Goal: Use online tool/utility: Utilize a website feature to perform a specific function

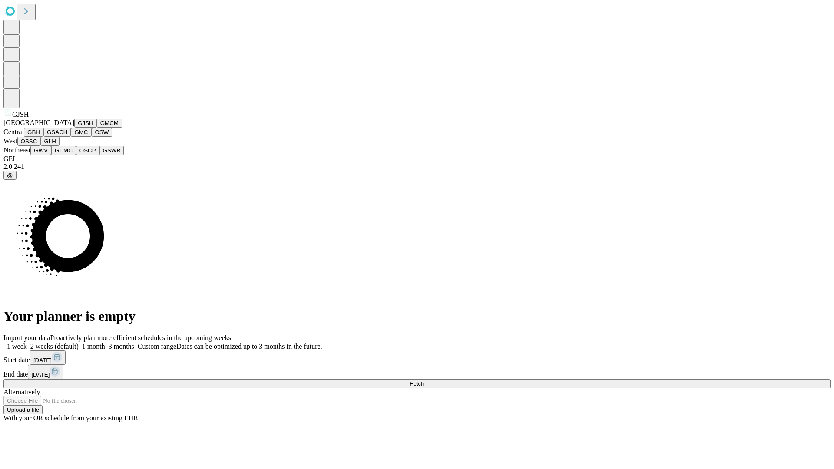
click at [74, 128] on button "GJSH" at bounding box center [85, 123] width 23 height 9
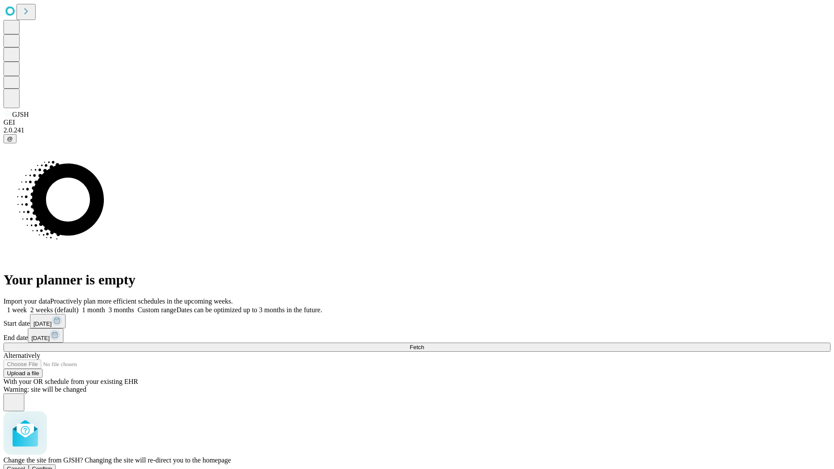
click at [53, 466] on span "Confirm" at bounding box center [42, 469] width 20 height 7
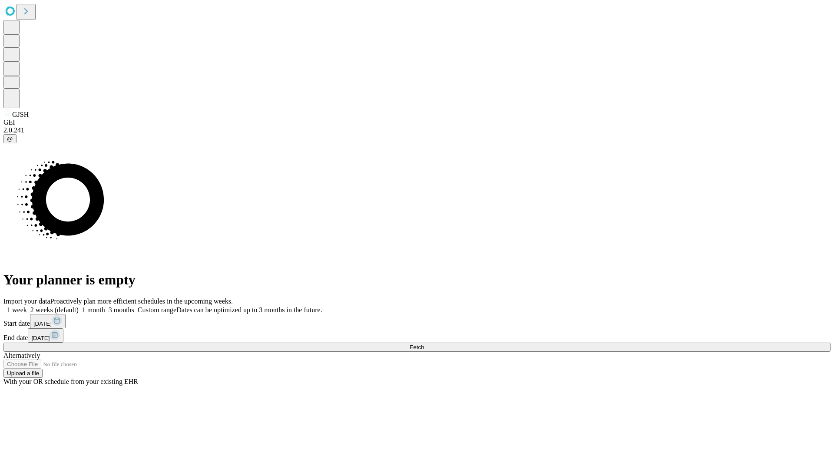
click at [79, 306] on label "2 weeks (default)" at bounding box center [53, 309] width 52 height 7
click at [424, 344] on span "Fetch" at bounding box center [417, 347] width 14 height 7
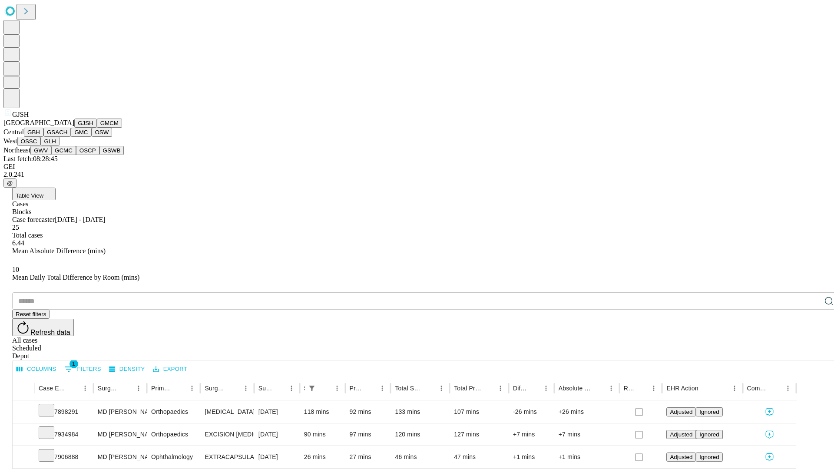
click at [97, 128] on button "GMCM" at bounding box center [109, 123] width 25 height 9
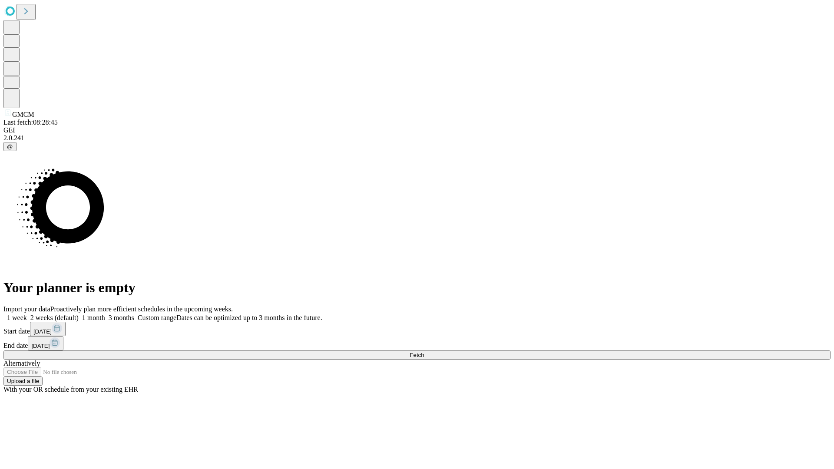
click at [424, 352] on span "Fetch" at bounding box center [417, 355] width 14 height 7
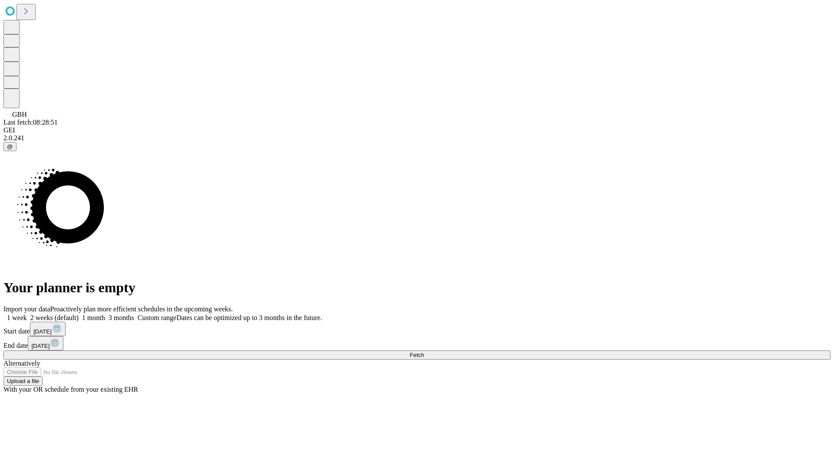
click at [79, 314] on label "2 weeks (default)" at bounding box center [53, 317] width 52 height 7
click at [424, 352] on span "Fetch" at bounding box center [417, 355] width 14 height 7
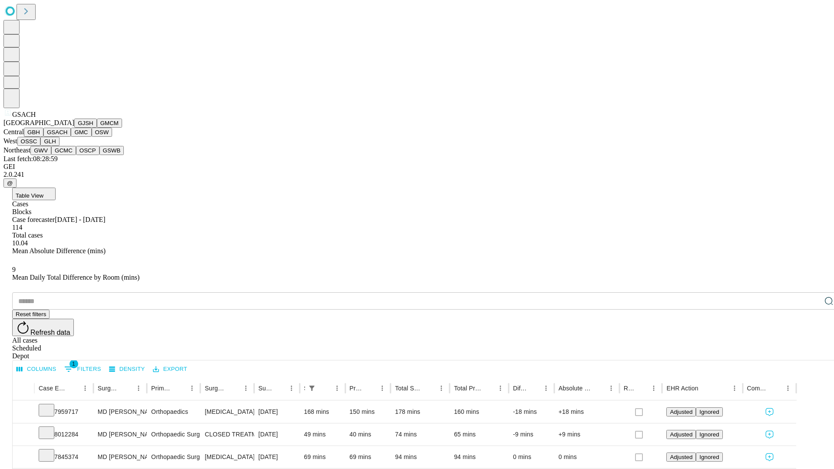
click at [71, 137] on button "GMC" at bounding box center [81, 132] width 20 height 9
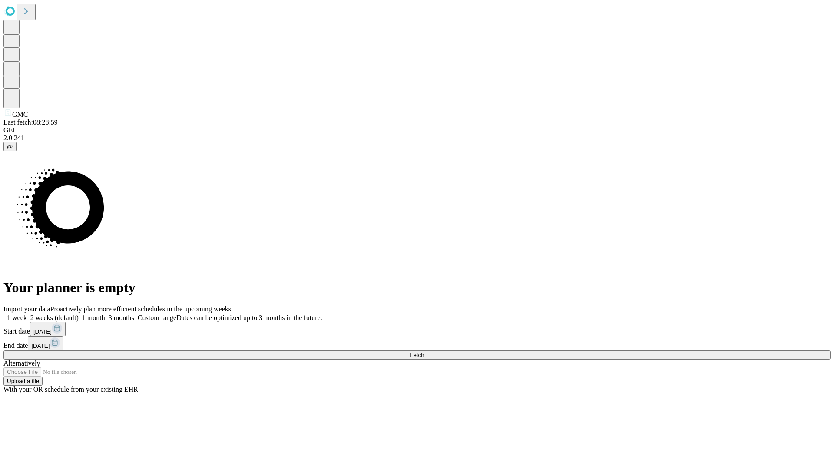
click at [79, 314] on label "2 weeks (default)" at bounding box center [53, 317] width 52 height 7
click at [424, 352] on span "Fetch" at bounding box center [417, 355] width 14 height 7
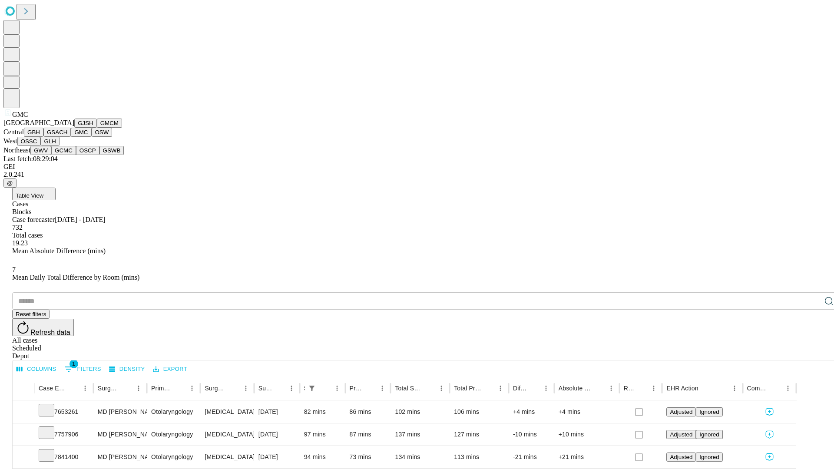
click at [92, 137] on button "OSW" at bounding box center [102, 132] width 21 height 9
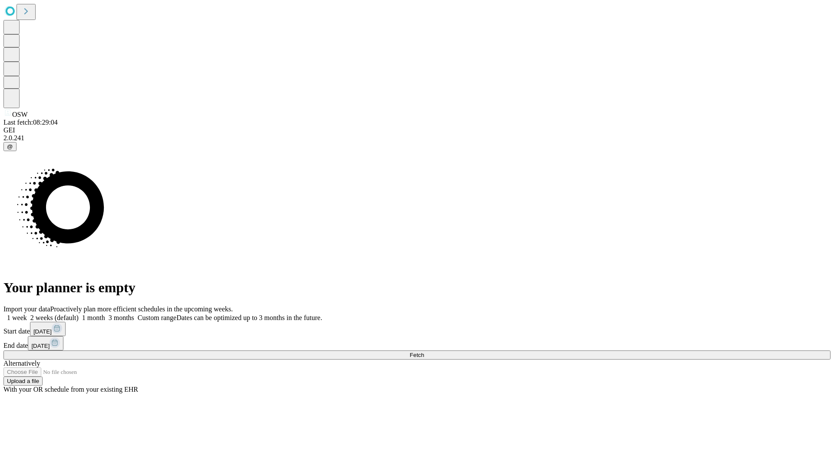
click at [79, 314] on label "2 weeks (default)" at bounding box center [53, 317] width 52 height 7
click at [424, 352] on span "Fetch" at bounding box center [417, 355] width 14 height 7
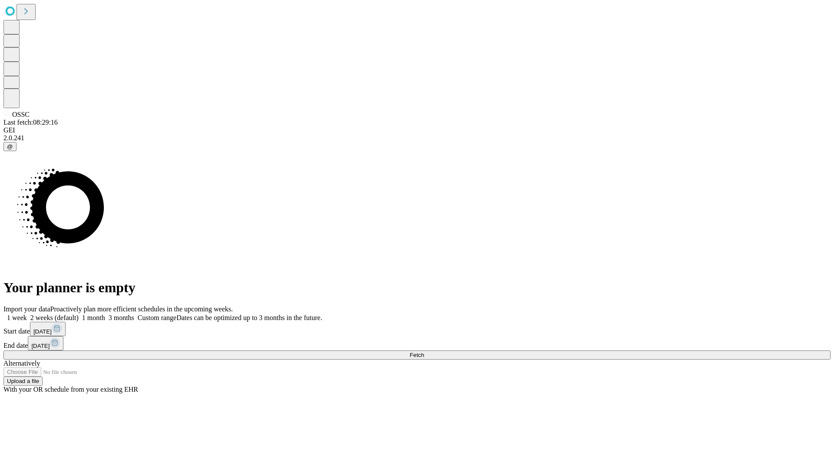
click at [79, 314] on label "2 weeks (default)" at bounding box center [53, 317] width 52 height 7
click at [424, 352] on span "Fetch" at bounding box center [417, 355] width 14 height 7
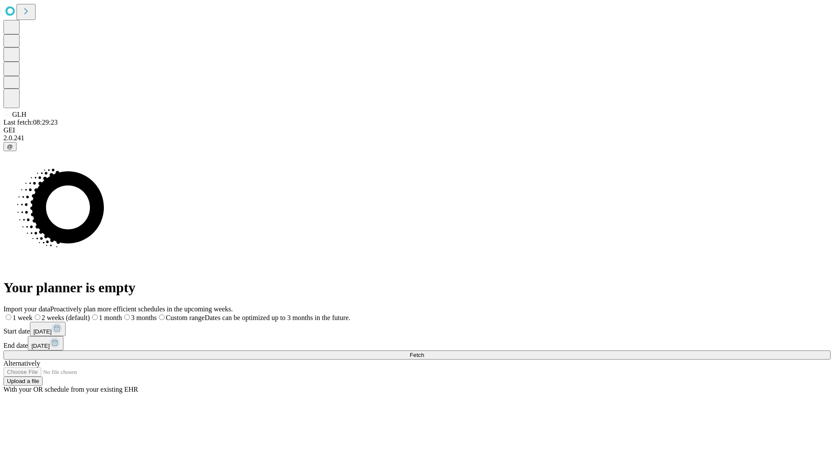
click at [90, 314] on label "2 weeks (default)" at bounding box center [61, 317] width 57 height 7
click at [424, 352] on span "Fetch" at bounding box center [417, 355] width 14 height 7
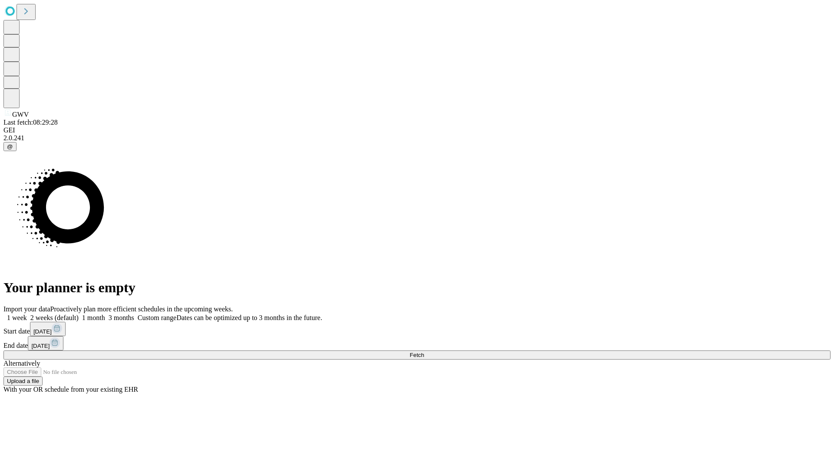
click at [424, 352] on span "Fetch" at bounding box center [417, 355] width 14 height 7
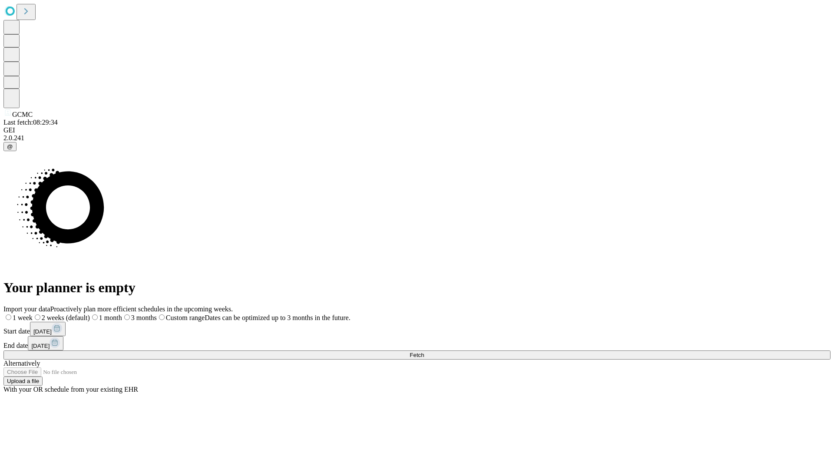
click at [90, 314] on label "2 weeks (default)" at bounding box center [61, 317] width 57 height 7
click at [424, 352] on span "Fetch" at bounding box center [417, 355] width 14 height 7
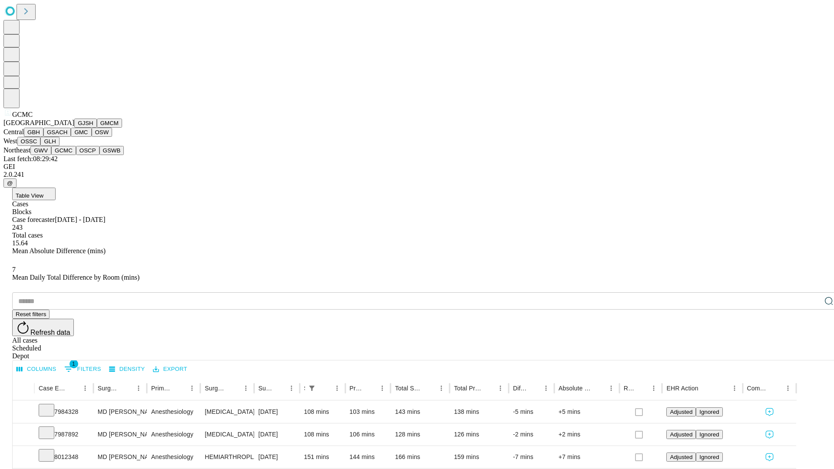
click at [76, 155] on button "OSCP" at bounding box center [87, 150] width 23 height 9
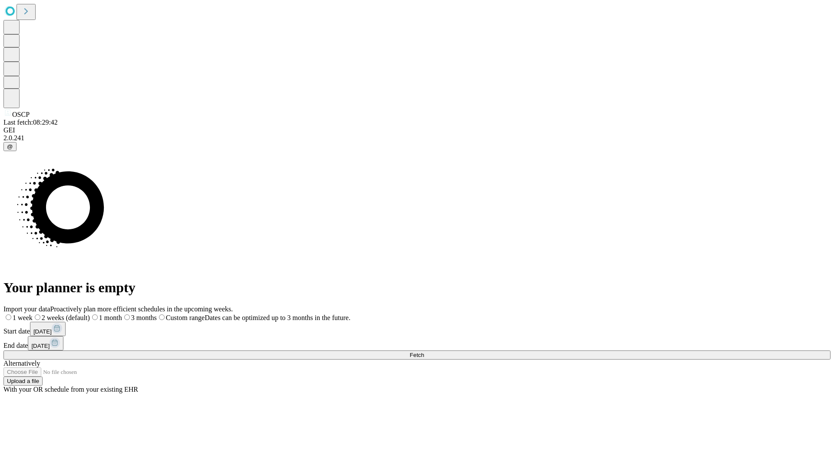
click at [90, 314] on label "2 weeks (default)" at bounding box center [61, 317] width 57 height 7
click at [424, 352] on span "Fetch" at bounding box center [417, 355] width 14 height 7
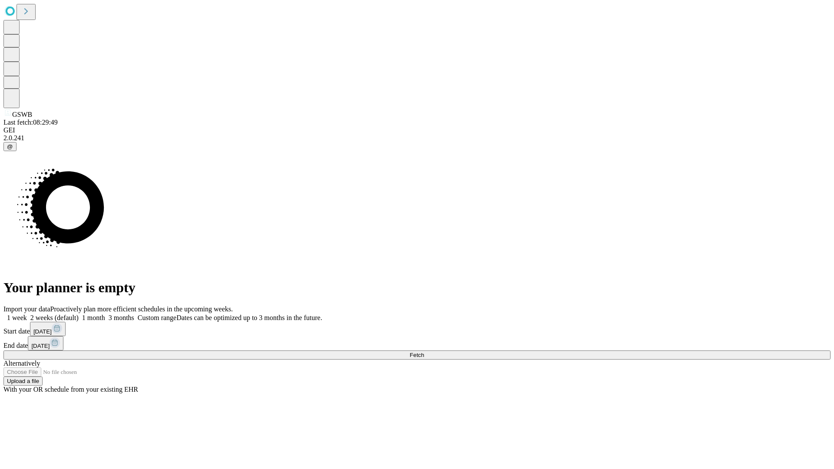
click at [79, 314] on label "2 weeks (default)" at bounding box center [53, 317] width 52 height 7
click at [424, 352] on span "Fetch" at bounding box center [417, 355] width 14 height 7
